Goal: Navigation & Orientation: Find specific page/section

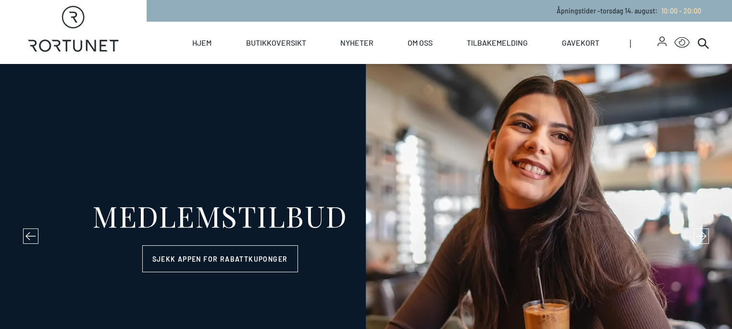
select select "NO"
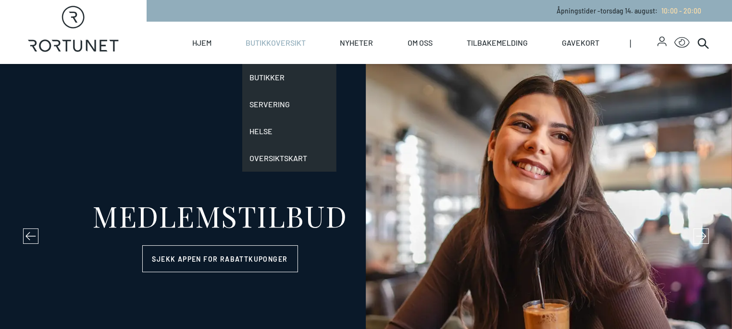
click at [306, 40] on link "Butikkoversikt" at bounding box center [276, 43] width 60 height 42
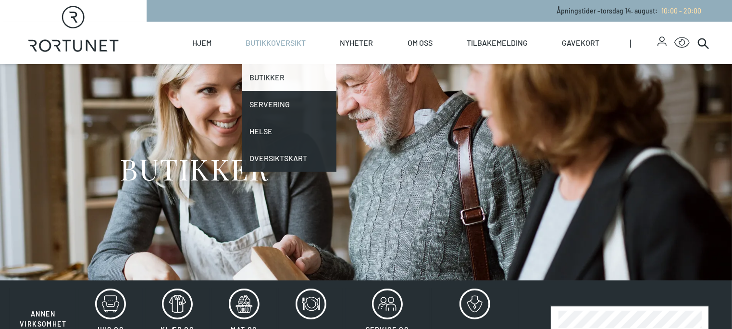
click at [305, 76] on link "Butikker" at bounding box center [289, 77] width 94 height 27
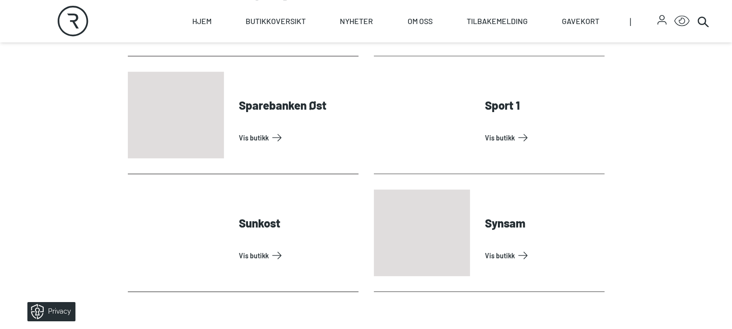
scroll to position [2751, 0]
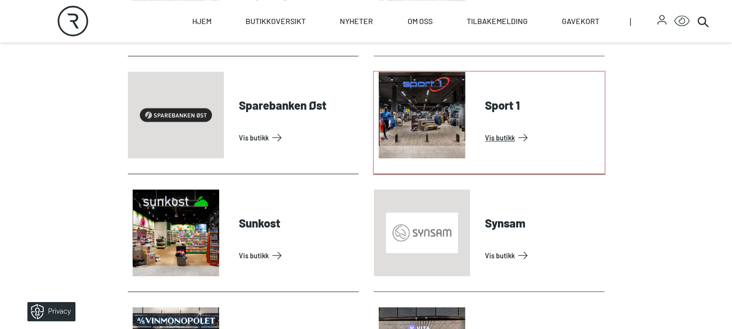
click at [496, 145] on link "Vis butikk" at bounding box center [542, 137] width 115 height 15
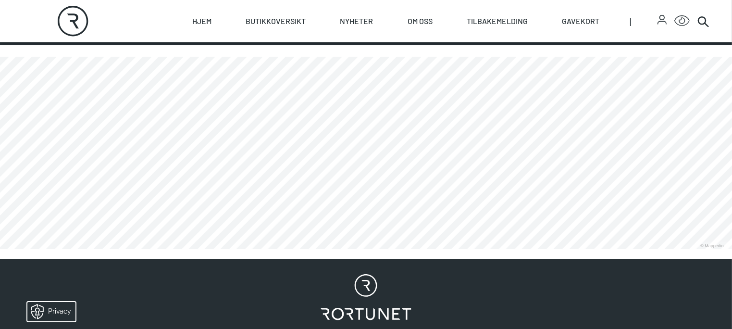
scroll to position [543, 0]
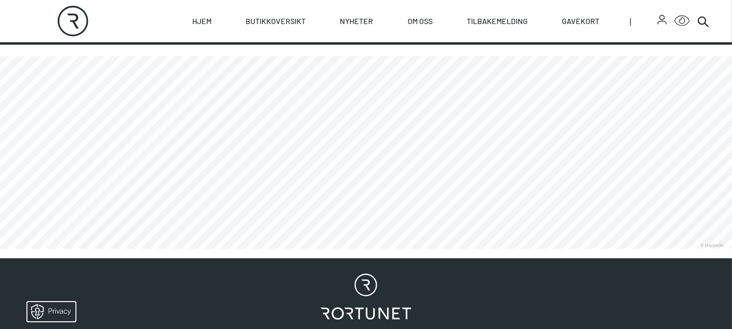
click at [220, 16] on link "[URL][DOMAIN_NAME]" at bounding box center [262, 11] width 85 height 11
